Goal: Task Accomplishment & Management: Use online tool/utility

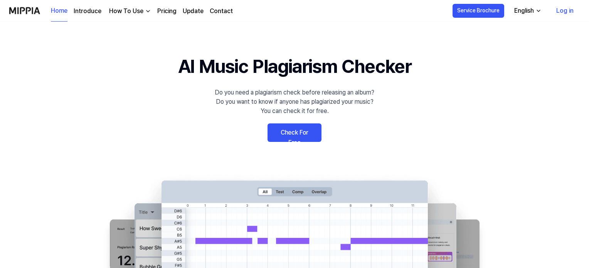
click at [290, 136] on link "Check For Free" at bounding box center [295, 132] width 54 height 19
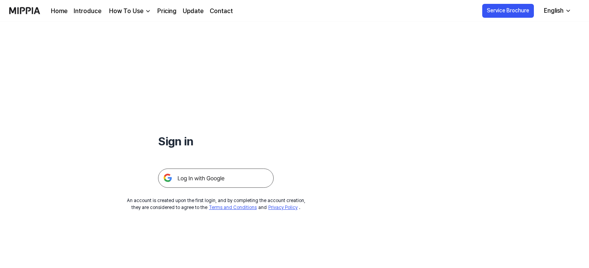
click at [189, 180] on img at bounding box center [216, 178] width 116 height 19
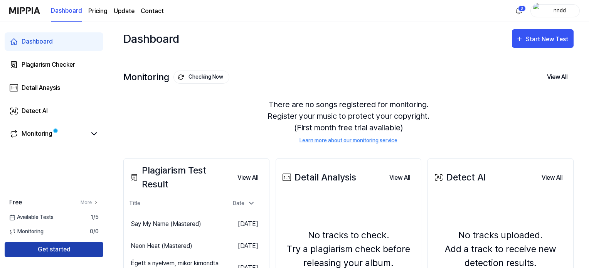
click at [74, 250] on button "Get started" at bounding box center [54, 249] width 99 height 15
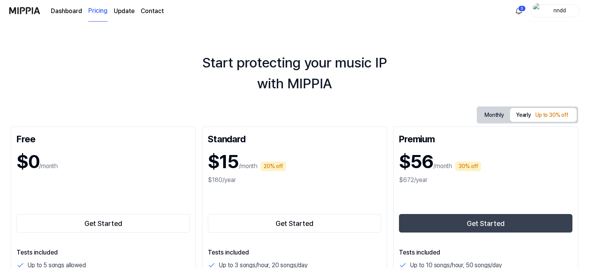
click at [34, 4] on img at bounding box center [24, 10] width 31 height 21
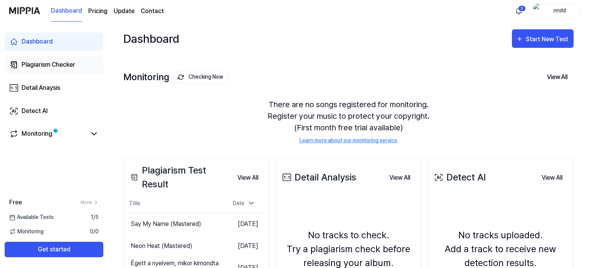
click at [55, 68] on div "Plagiarism Checker" at bounding box center [49, 64] width 54 height 9
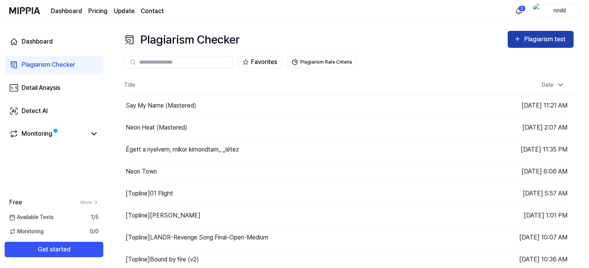
click at [537, 36] on div "Plagiarism test" at bounding box center [546, 39] width 43 height 10
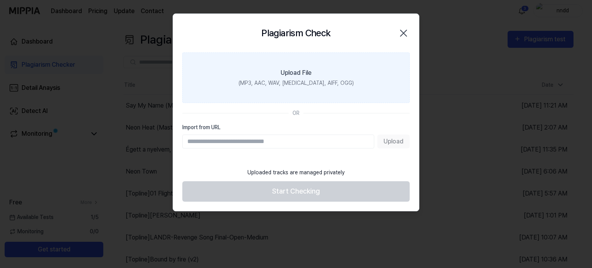
click at [326, 83] on div "(MP3, AAC, WAV, FLAC, AIFF, OGG)" at bounding box center [296, 83] width 115 height 8
click at [0, 0] on input "Upload File (MP3, AAC, WAV, FLAC, AIFF, OGG)" at bounding box center [0, 0] width 0 height 0
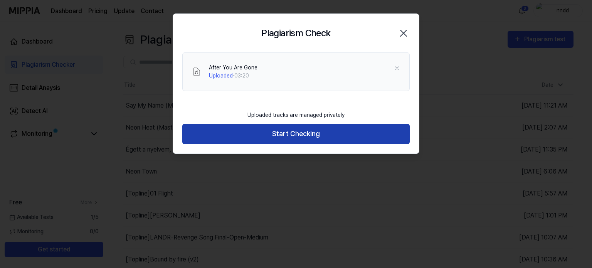
click at [250, 128] on button "Start Checking" at bounding box center [296, 134] width 228 height 20
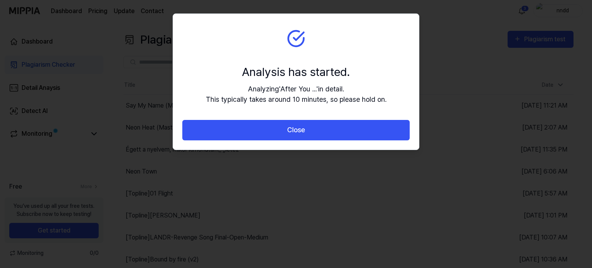
click at [250, 128] on button "Close" at bounding box center [296, 130] width 228 height 20
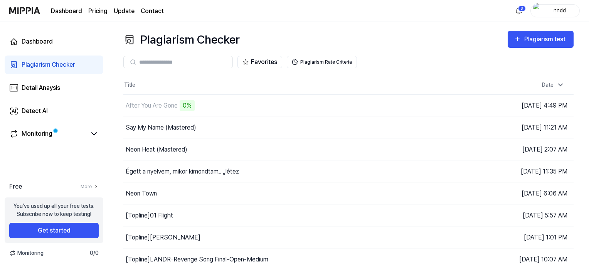
click at [384, 88] on th "Title" at bounding box center [292, 85] width 338 height 19
click at [402, 108] on td "After You Are Gone 0% Go to Results" at bounding box center [292, 106] width 338 height 22
